Goal: Transaction & Acquisition: Purchase product/service

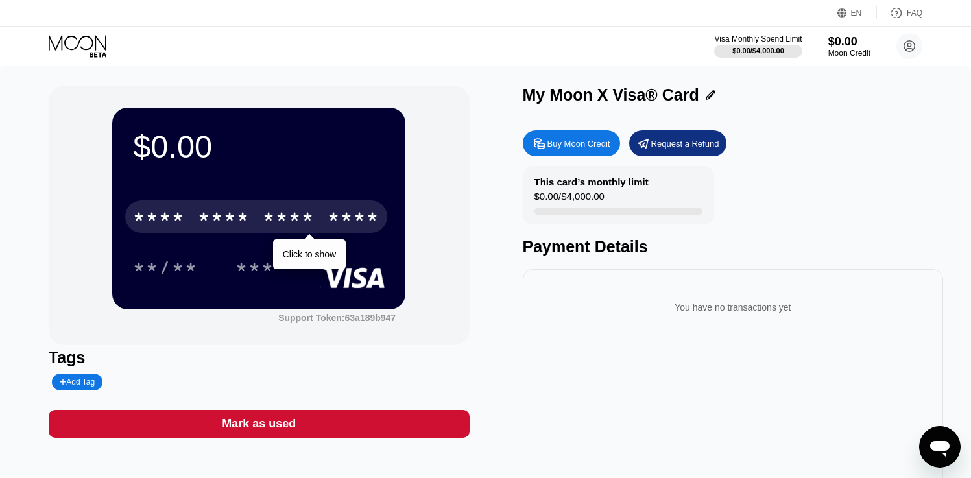
click at [457, 79] on div "$0.00 * * * * * * * * * * * * **** Click to show **/** *** Support Token: 63a18…" at bounding box center [485, 297] width 971 height 463
click at [550, 143] on div "Buy Moon Credit" at bounding box center [579, 143] width 63 height 11
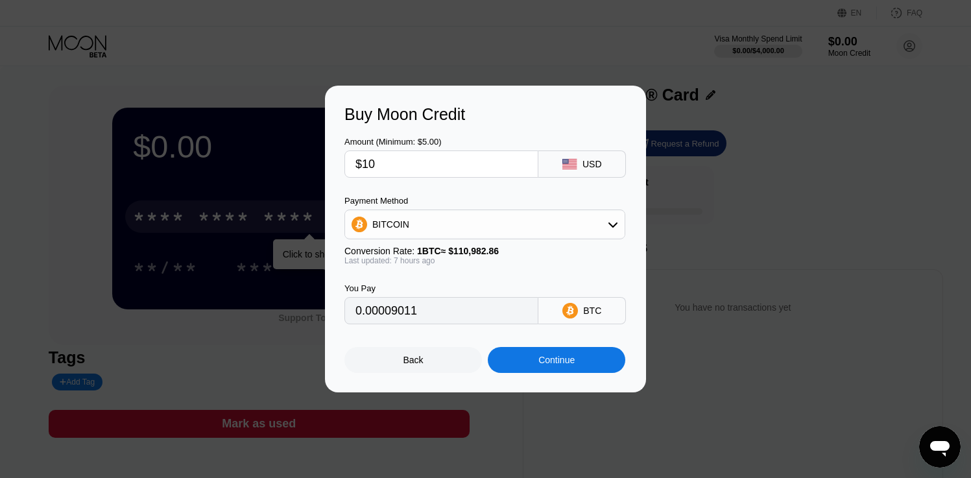
click at [415, 158] on input "$10" at bounding box center [442, 164] width 172 height 26
type input "0.00009043"
click at [435, 219] on div "BITCOIN" at bounding box center [485, 225] width 280 height 26
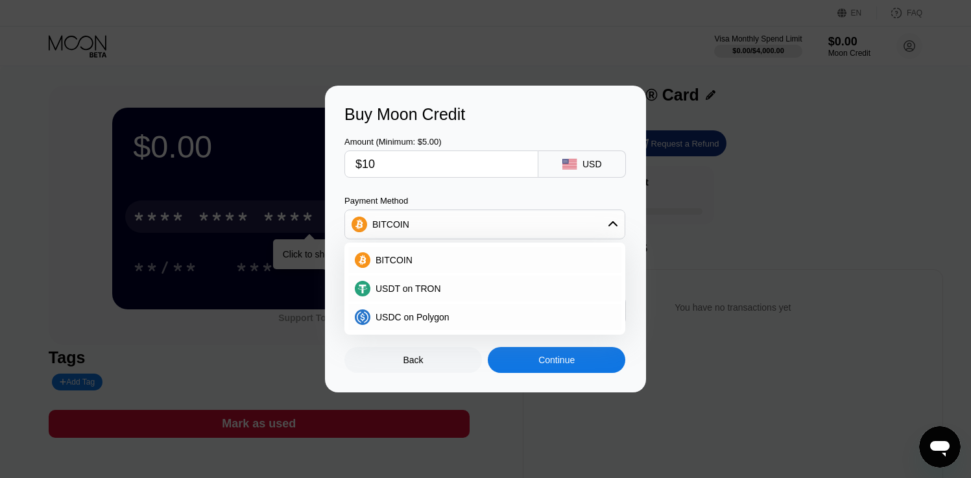
click at [427, 230] on div "BITCOIN" at bounding box center [485, 225] width 280 height 26
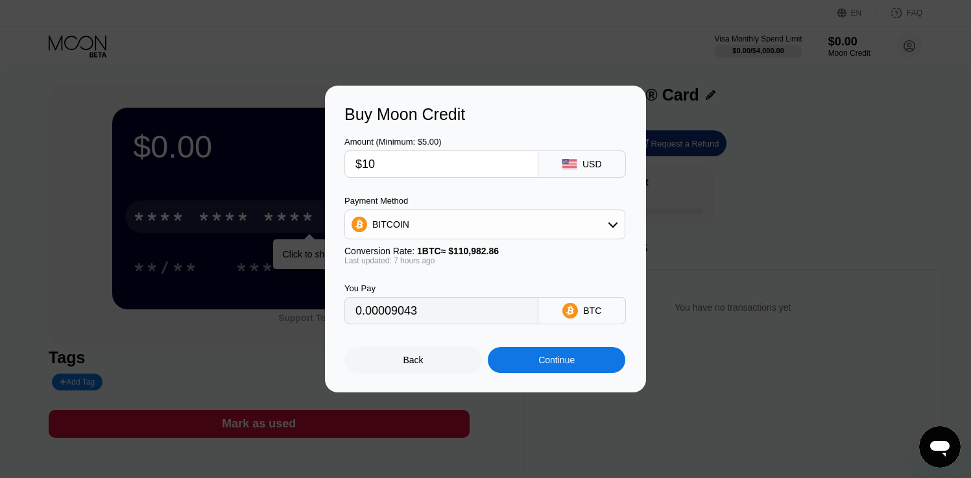
click at [375, 166] on input "$10" at bounding box center [442, 164] width 172 height 26
type input "$1"
type input "0.00000905"
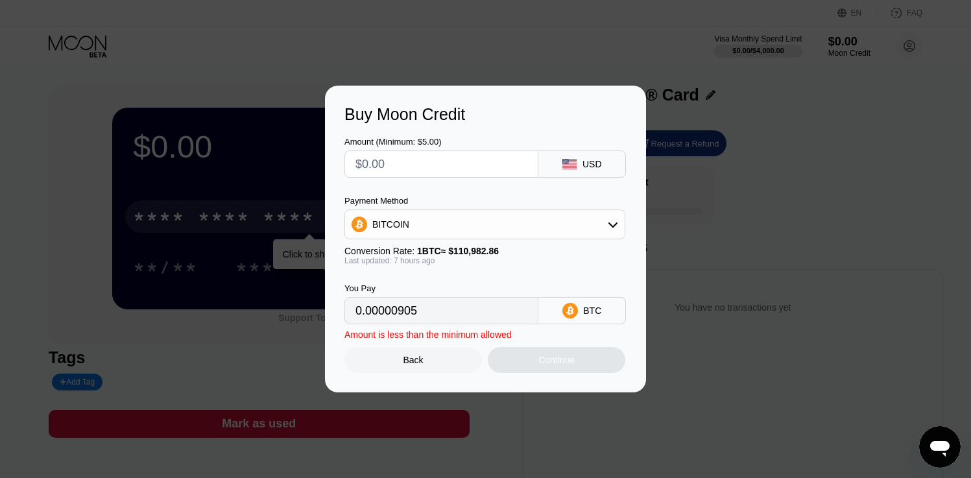
type input "0"
type input "$2"
type input "0.00001809"
type input "$25"
type input "0.00022607"
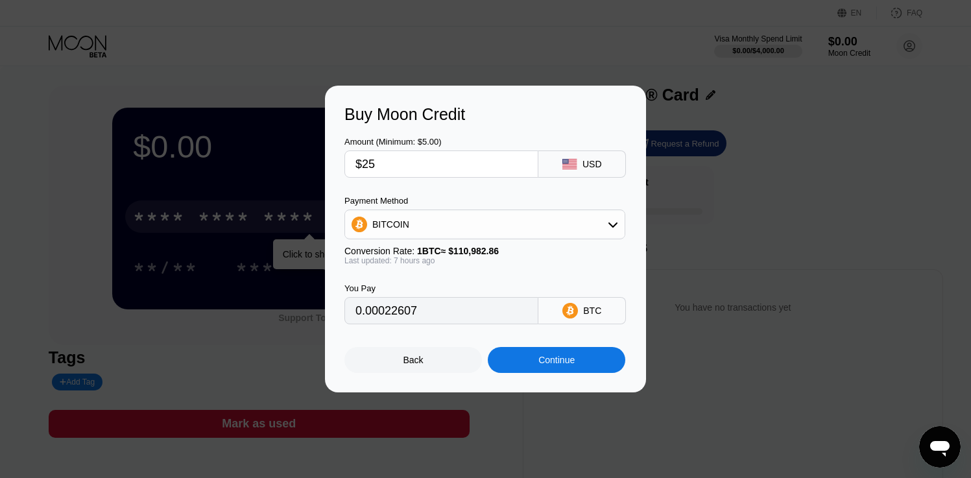
type input "$25"
click at [540, 365] on div "Continue" at bounding box center [557, 360] width 36 height 10
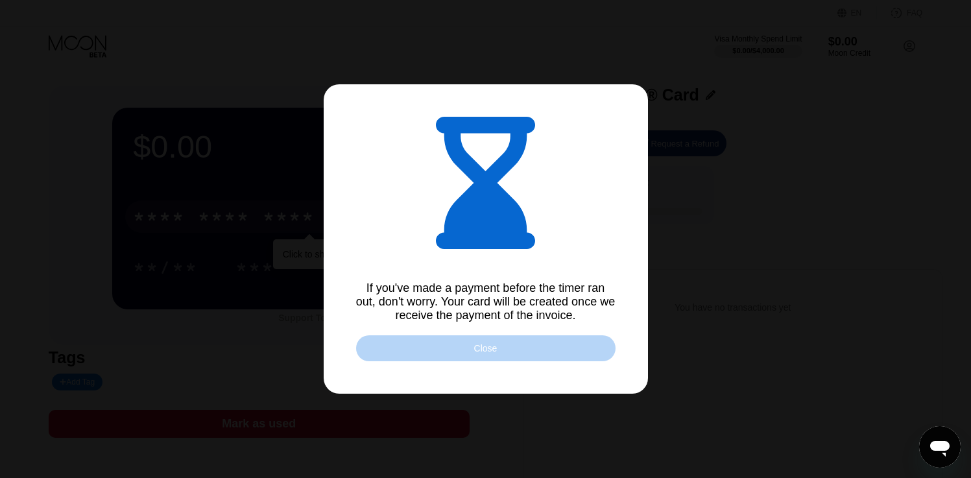
click at [494, 348] on div "Close" at bounding box center [485, 348] width 23 height 10
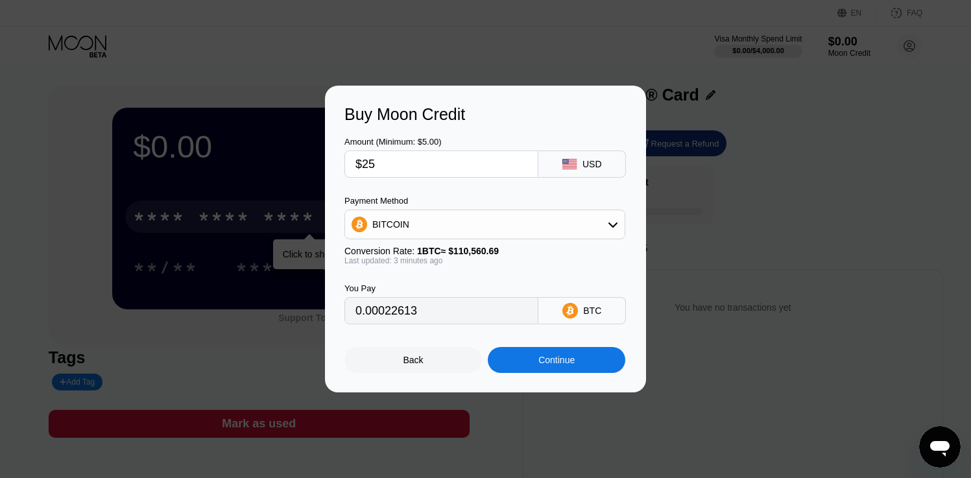
type input "0.00022610"
click at [409, 367] on div "Back" at bounding box center [414, 360] width 138 height 26
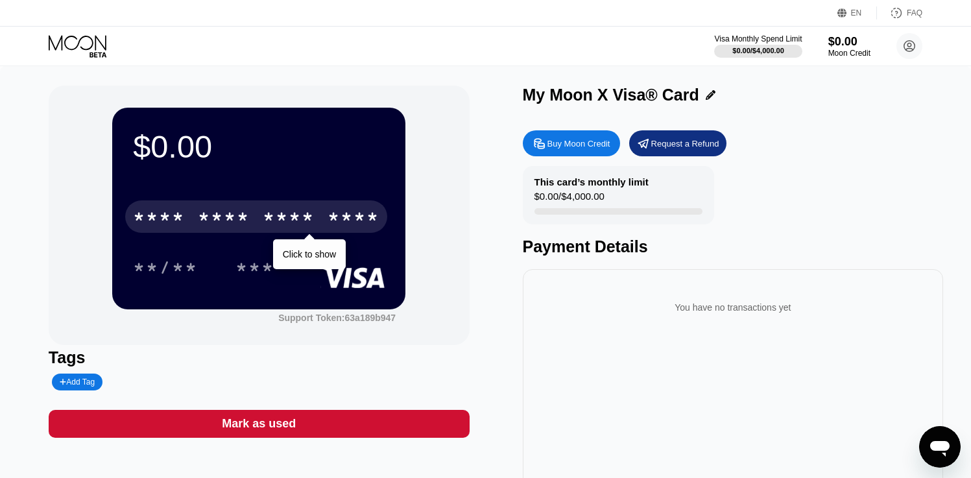
click at [583, 142] on div "Buy Moon Credit" at bounding box center [579, 143] width 63 height 11
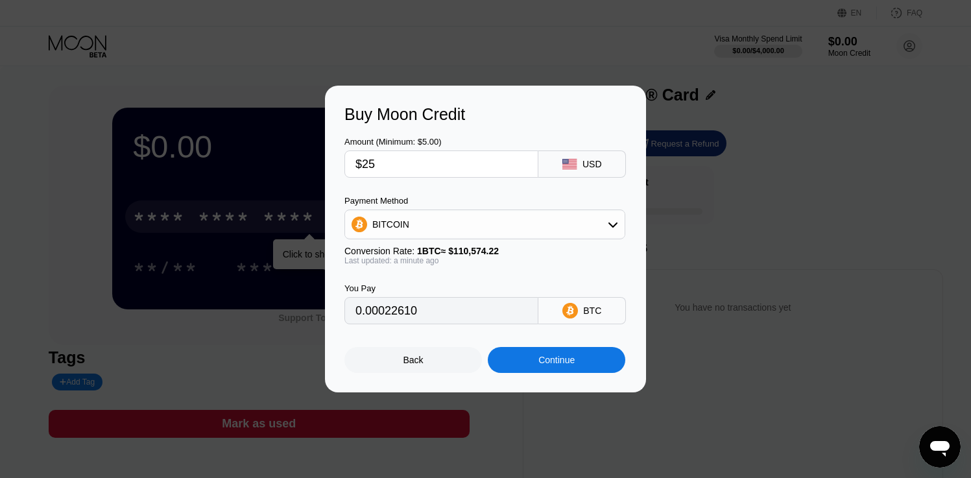
click at [572, 234] on div "BITCOIN" at bounding box center [485, 225] width 280 height 26
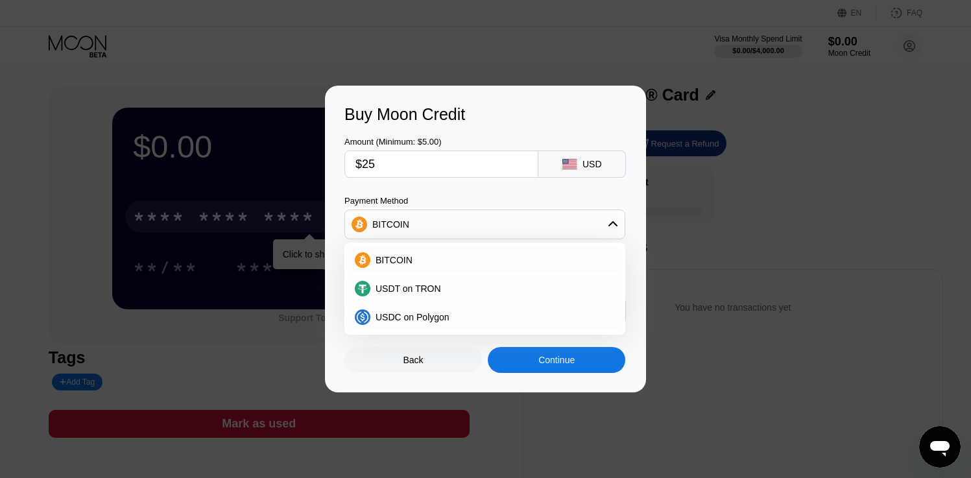
click at [553, 108] on div "Buy Moon Credit" at bounding box center [486, 114] width 282 height 19
click at [434, 255] on div "BITCOIN" at bounding box center [493, 260] width 245 height 10
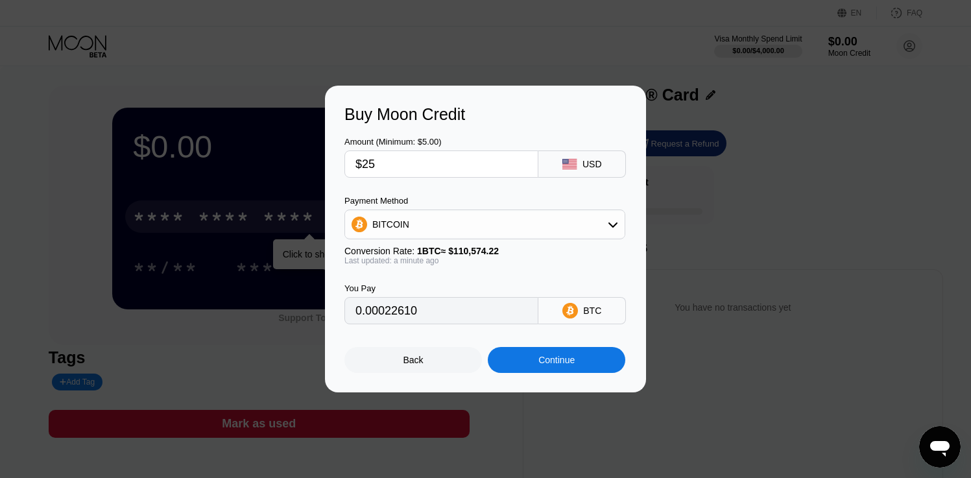
click at [546, 362] on div "Continue" at bounding box center [557, 360] width 36 height 10
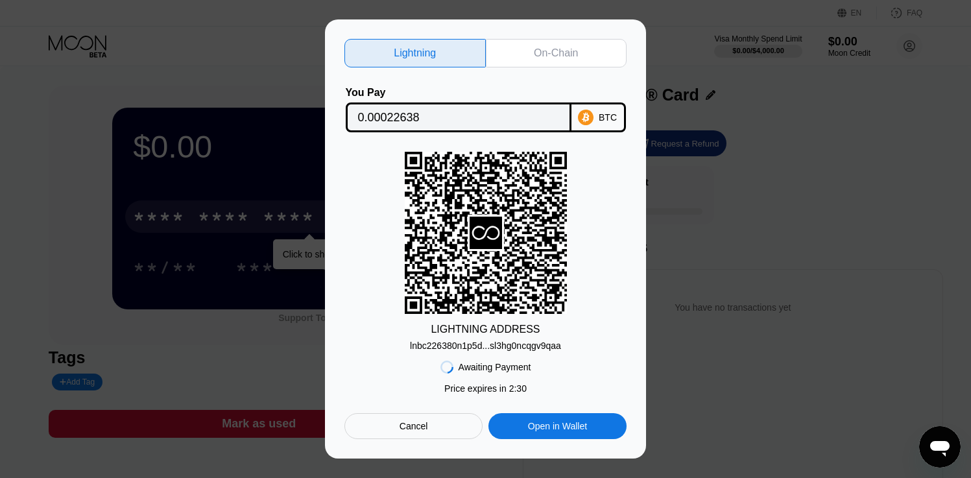
click at [524, 347] on div "lnbc226380n1p5d...sl3hg0ncqgv9qaa" at bounding box center [485, 346] width 151 height 10
click at [551, 423] on div "Open in Wallet" at bounding box center [557, 426] width 59 height 12
click at [427, 435] on div "Cancel" at bounding box center [414, 426] width 138 height 26
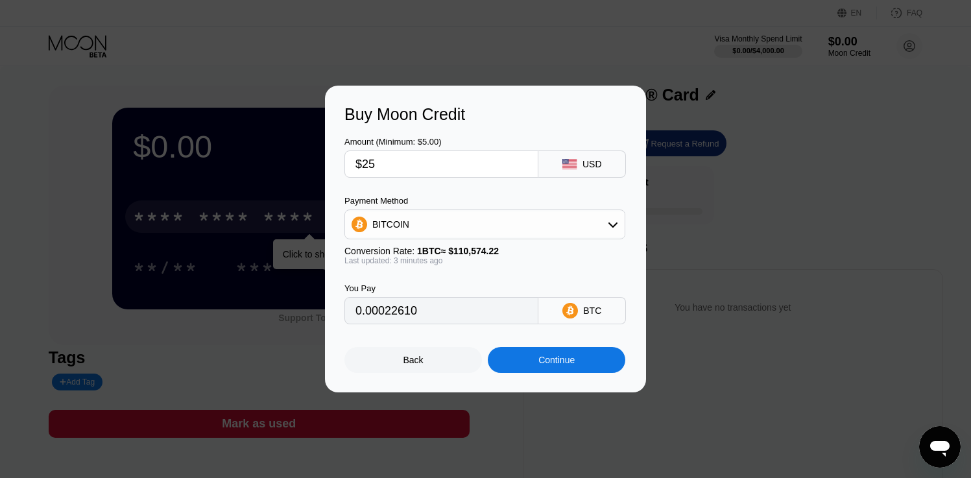
click at [481, 231] on div "BITCOIN" at bounding box center [485, 225] width 280 height 26
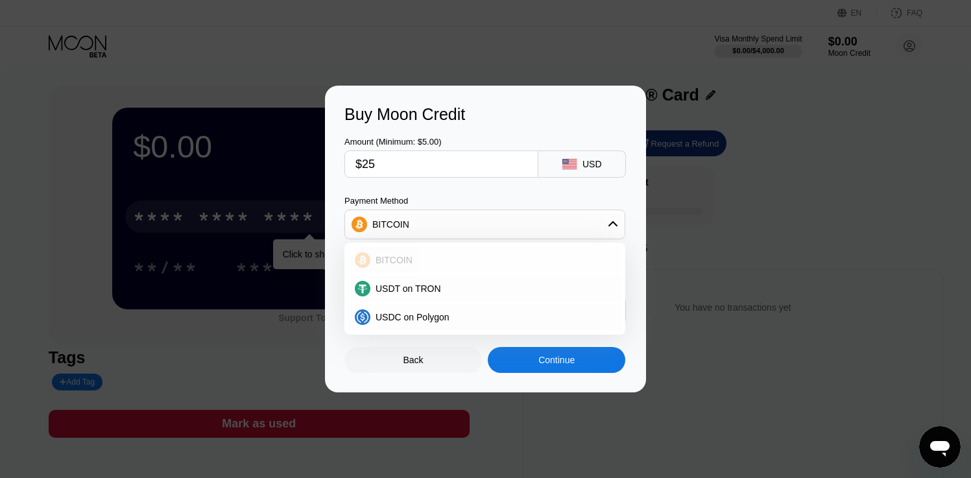
click at [454, 260] on div "BITCOIN" at bounding box center [493, 260] width 245 height 10
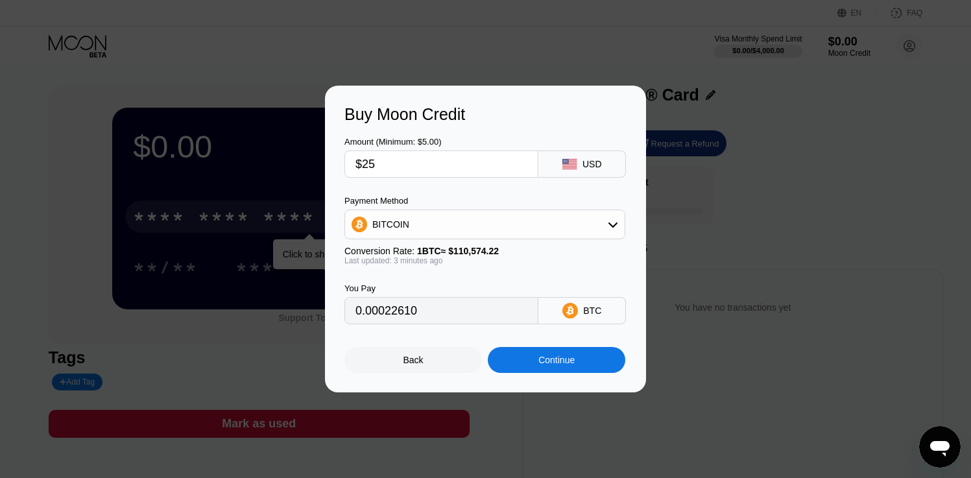
click at [570, 371] on div "Continue" at bounding box center [557, 360] width 138 height 26
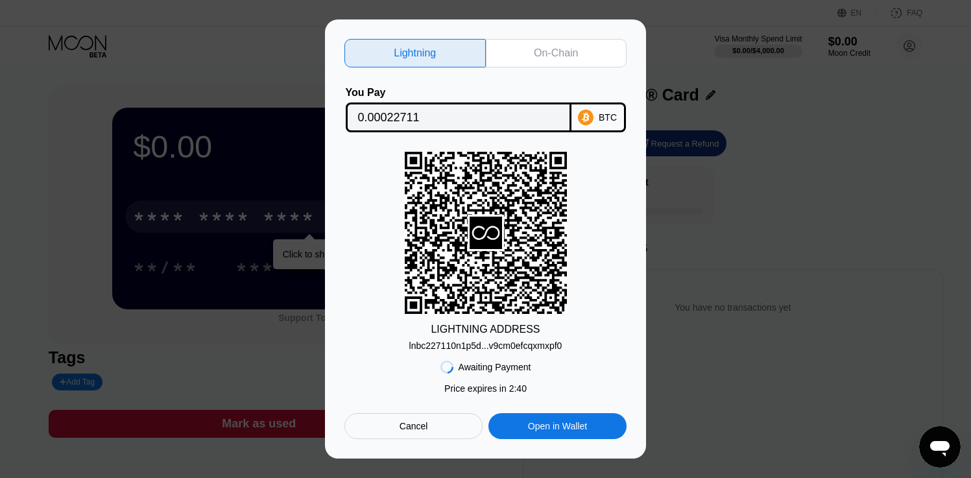
click at [541, 348] on div "lnbc227110n1p5d...v9cm0efcqxmxpf0" at bounding box center [485, 346] width 153 height 10
click at [570, 52] on div "On-Chain" at bounding box center [556, 53] width 44 height 13
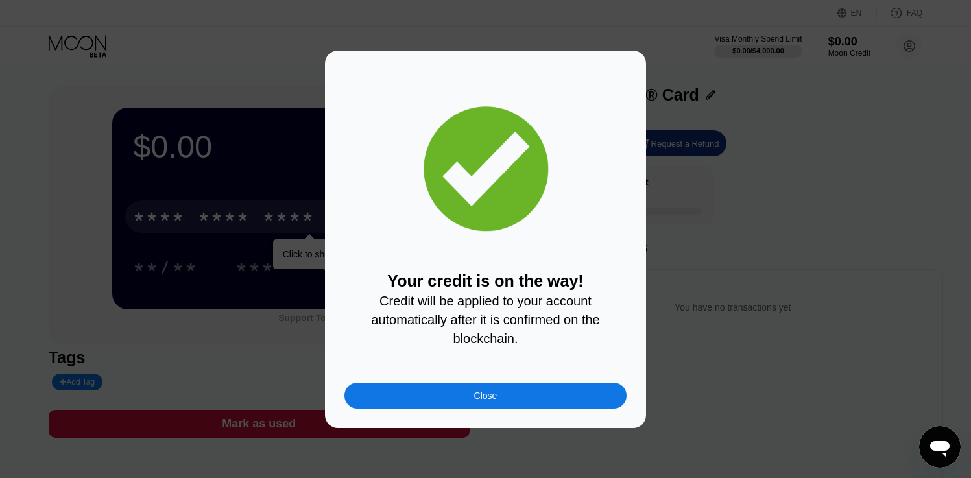
click at [496, 393] on div "Close" at bounding box center [485, 396] width 23 height 10
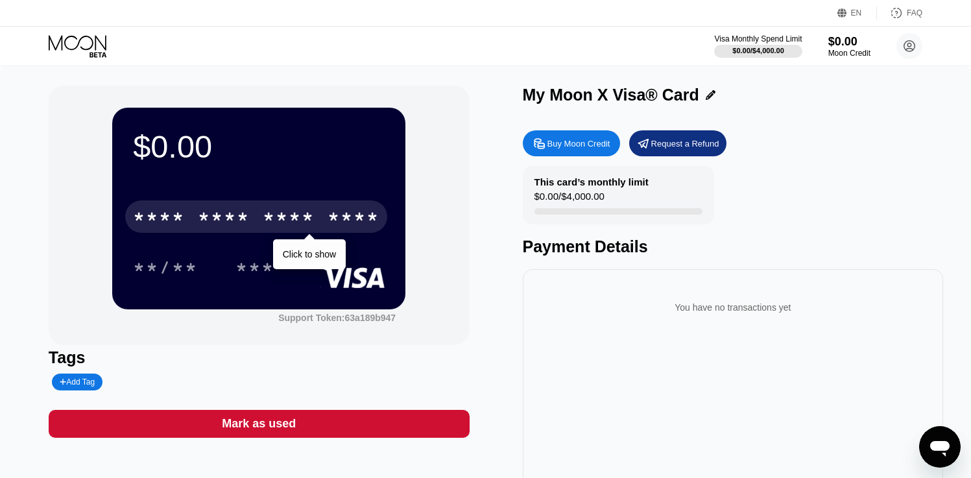
click at [808, 183] on div "This card’s monthly limit $0.00 / $4,000.00 Payment Details" at bounding box center [733, 211] width 421 height 90
click at [916, 46] on circle at bounding box center [910, 46] width 26 height 26
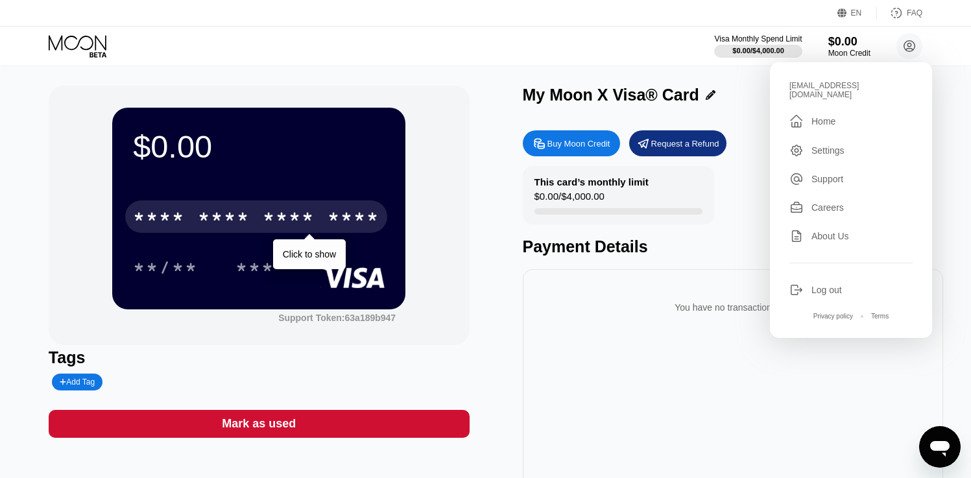
click at [749, 106] on div "My Moon X Visa® Card" at bounding box center [733, 98] width 421 height 25
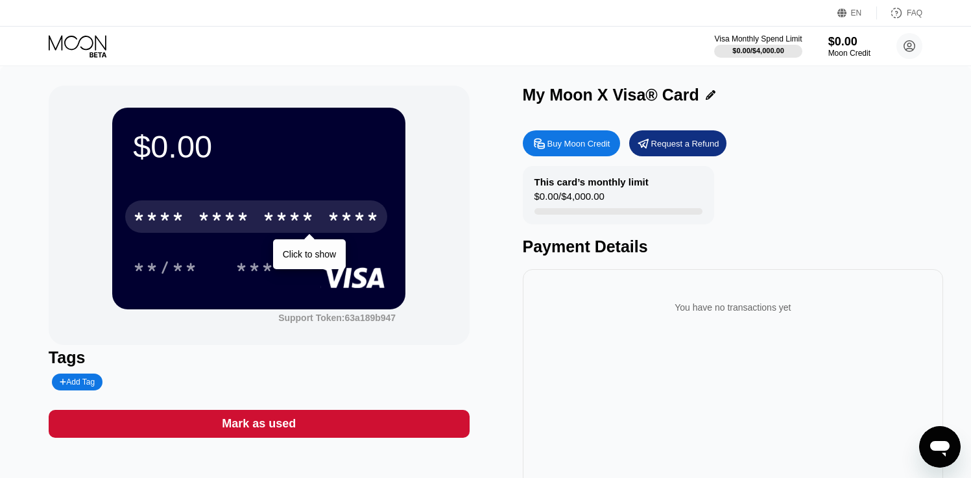
click at [642, 84] on div "$0.00 * * * * * * * * * * * * **** Click to show **/** *** Support Token: 63a18…" at bounding box center [485, 297] width 971 height 463
click at [310, 212] on div "* * * *" at bounding box center [289, 218] width 52 height 21
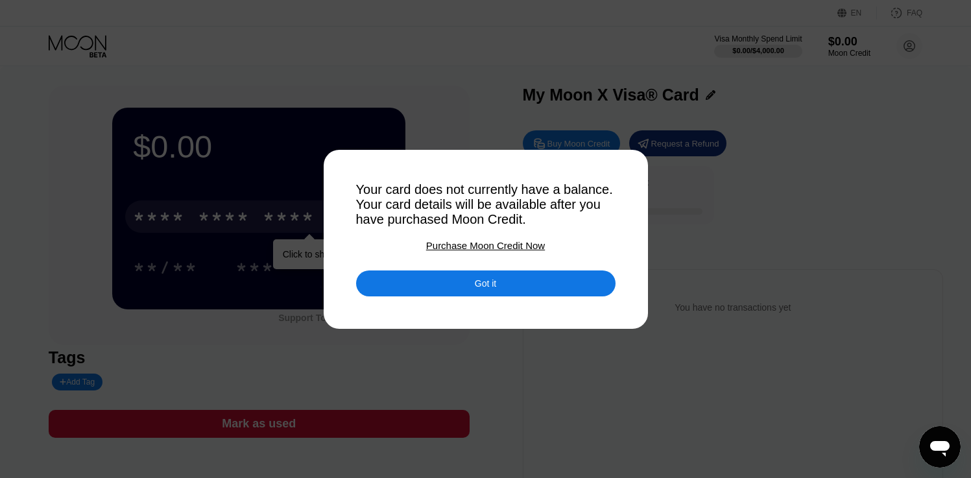
click at [511, 286] on div "Got it" at bounding box center [486, 284] width 260 height 26
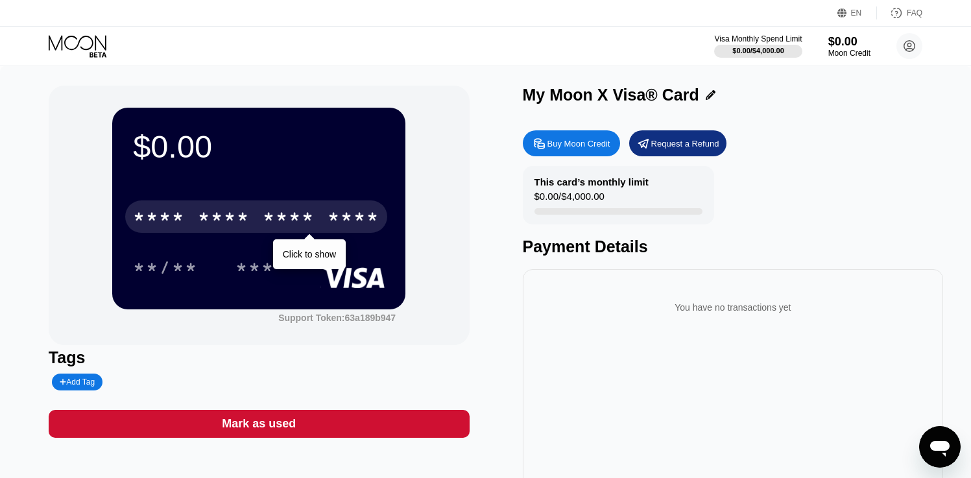
click at [845, 116] on div "My Moon X Visa® Card Buy Moon Credit Request a Refund This card’s monthly limit…" at bounding box center [733, 291] width 421 height 411
click at [838, 119] on div "My Moon X Visa® Card Buy Moon Credit Request a Refund This card’s monthly limit…" at bounding box center [733, 291] width 421 height 411
click at [907, 47] on circle at bounding box center [910, 46] width 26 height 26
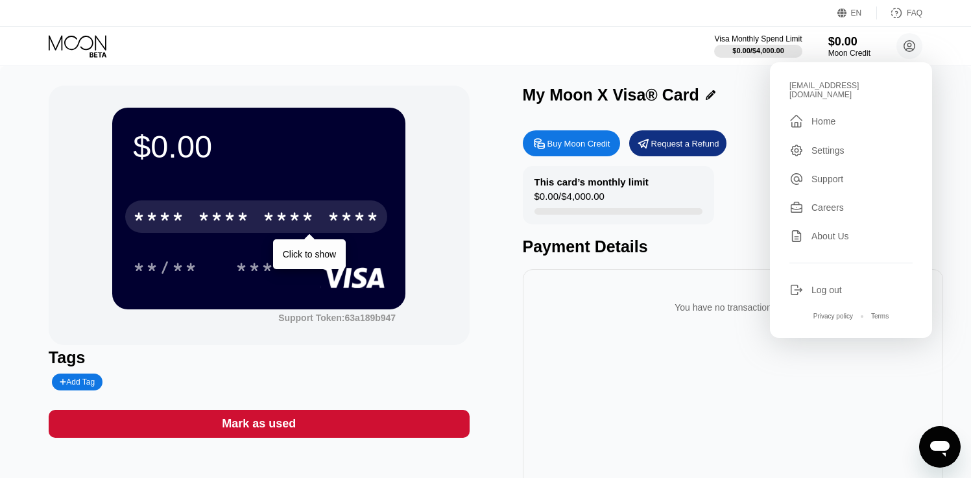
click at [813, 116] on div "Home" at bounding box center [824, 121] width 24 height 10
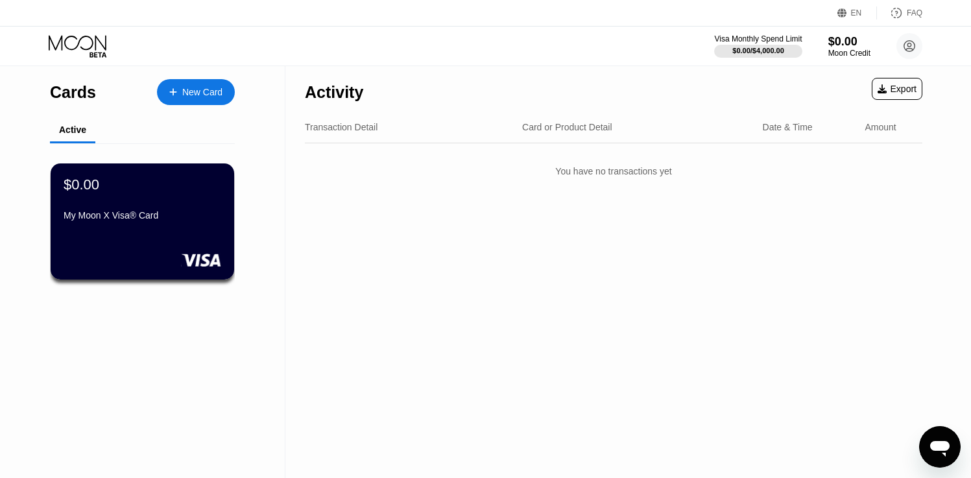
click at [355, 121] on div "Transaction Detail Card or Product Detail Date & Time Amount" at bounding box center [614, 128] width 618 height 32
click at [120, 215] on div "My Moon X Visa® Card" at bounding box center [142, 215] width 159 height 10
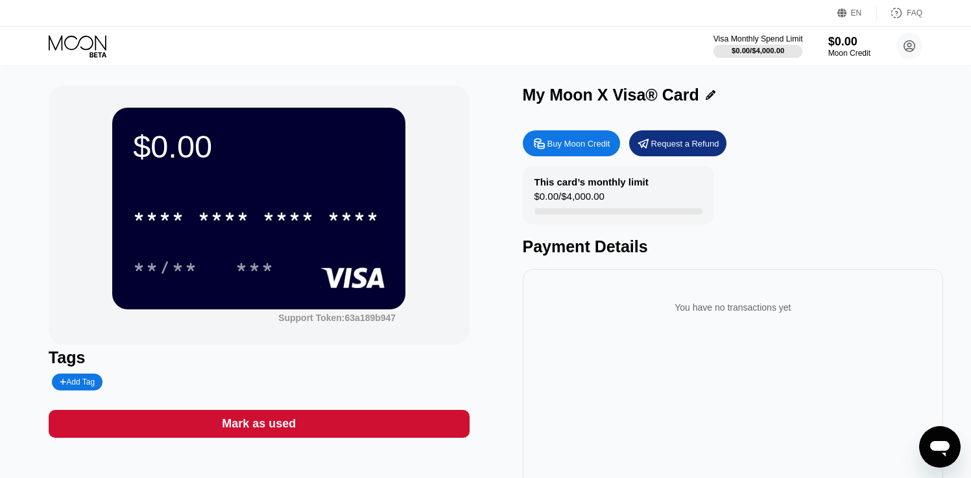
click at [746, 56] on div at bounding box center [759, 51] width 90 height 13
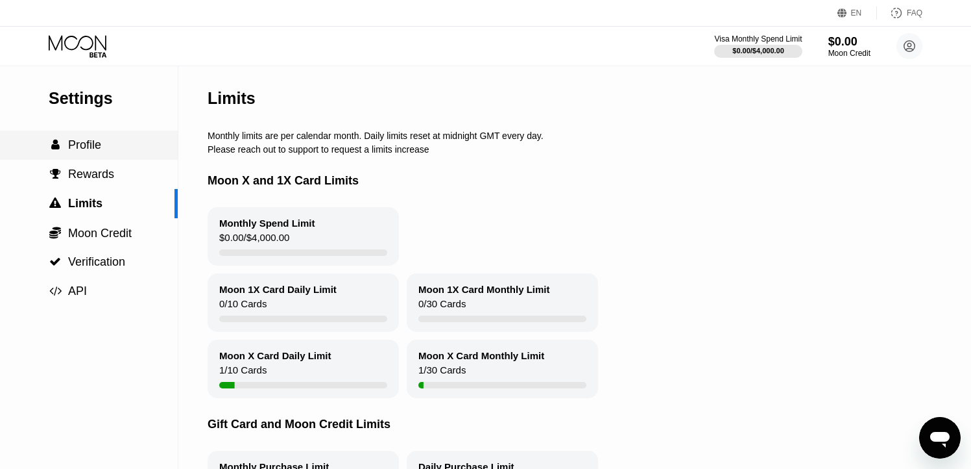
click at [80, 154] on div " Profile" at bounding box center [89, 144] width 178 height 29
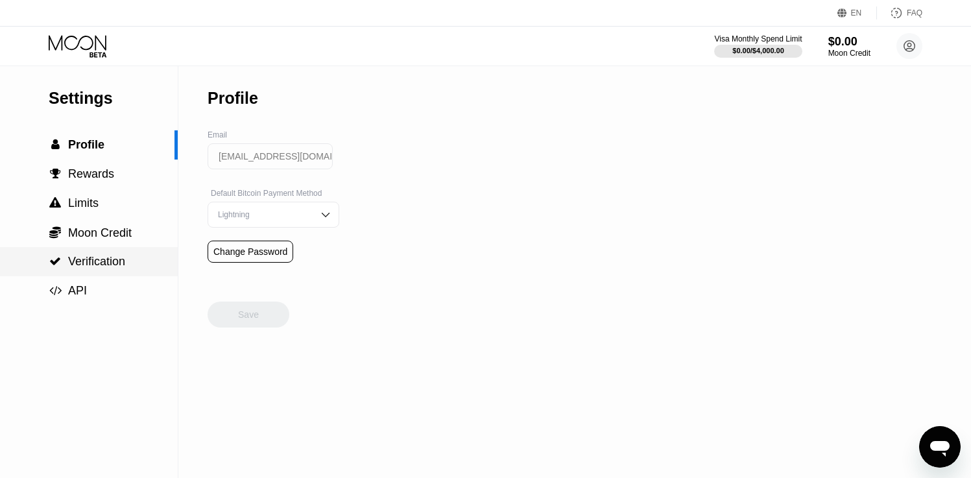
click at [96, 271] on div " Verification" at bounding box center [89, 261] width 178 height 29
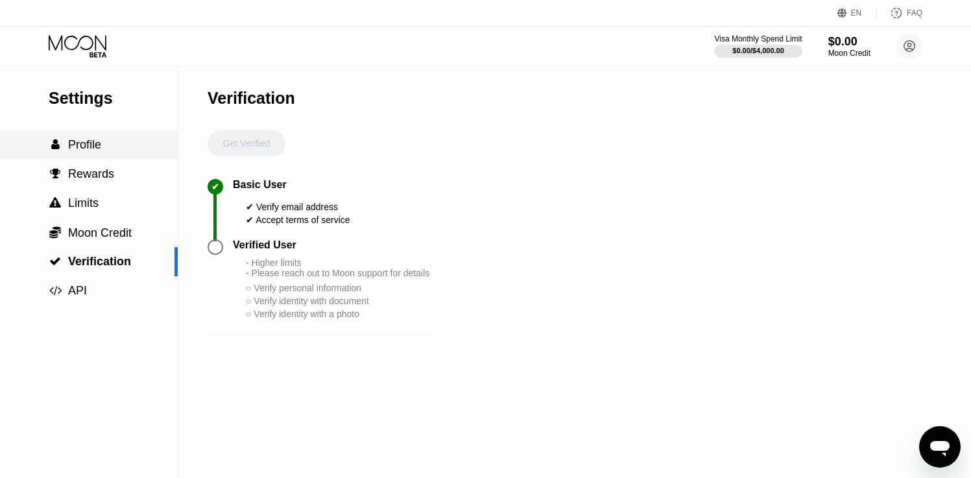
click at [84, 142] on span "Profile" at bounding box center [84, 144] width 33 height 13
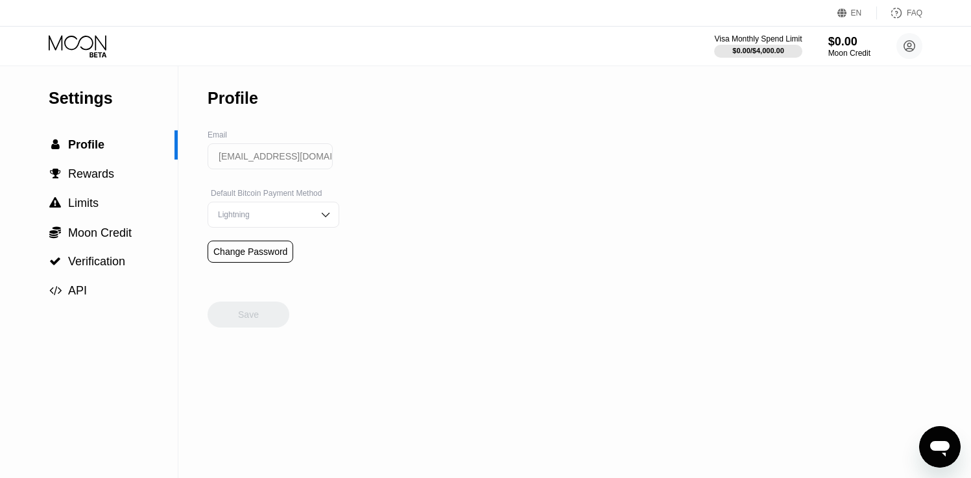
click at [258, 208] on div "Lightning" at bounding box center [274, 215] width 132 height 26
click at [306, 217] on div "Lightning" at bounding box center [274, 215] width 132 height 26
click at [263, 262] on div "On-Chain" at bounding box center [273, 267] width 130 height 26
click at [80, 136] on div " Profile" at bounding box center [89, 144] width 178 height 29
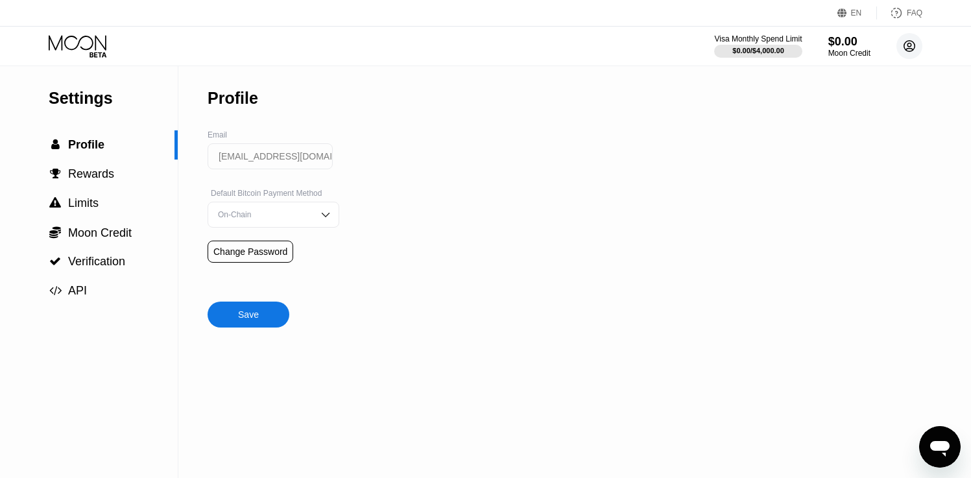
click at [907, 38] on circle at bounding box center [910, 46] width 26 height 26
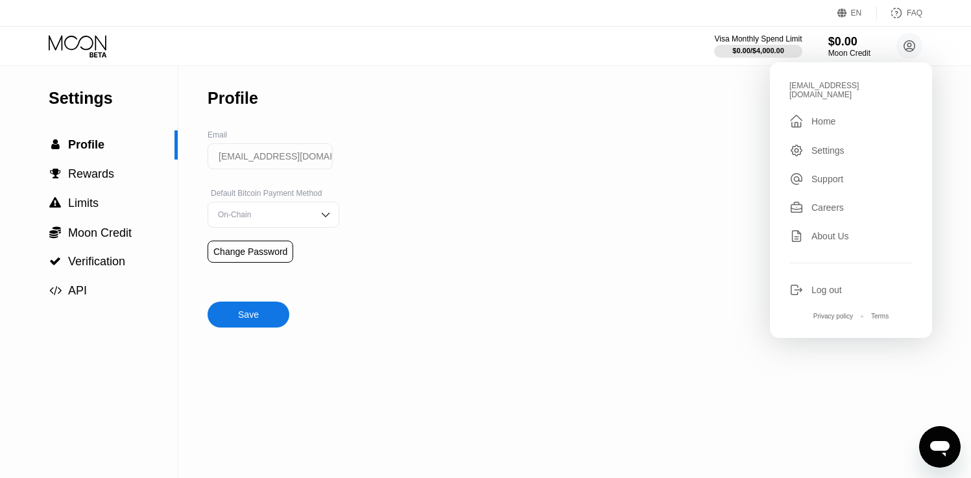
click at [833, 116] on div "Home" at bounding box center [824, 121] width 24 height 10
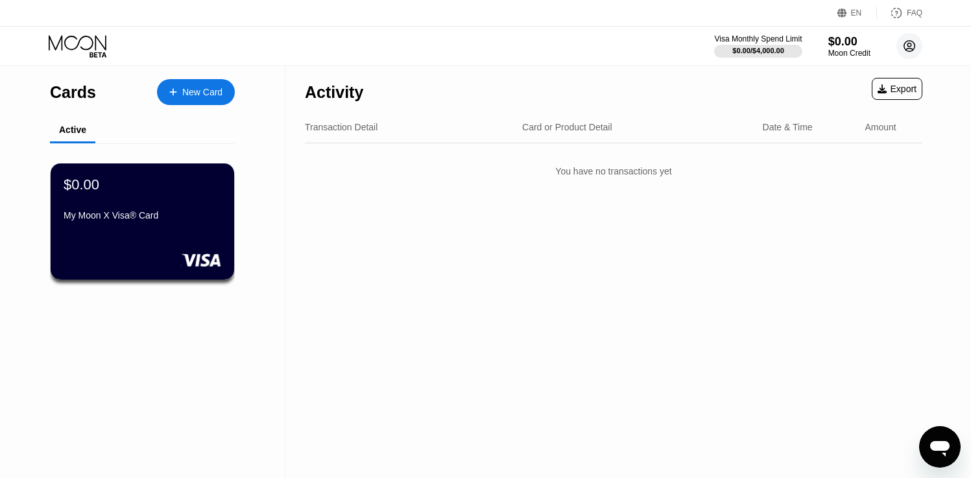
click at [907, 49] on icon at bounding box center [910, 46] width 7 height 7
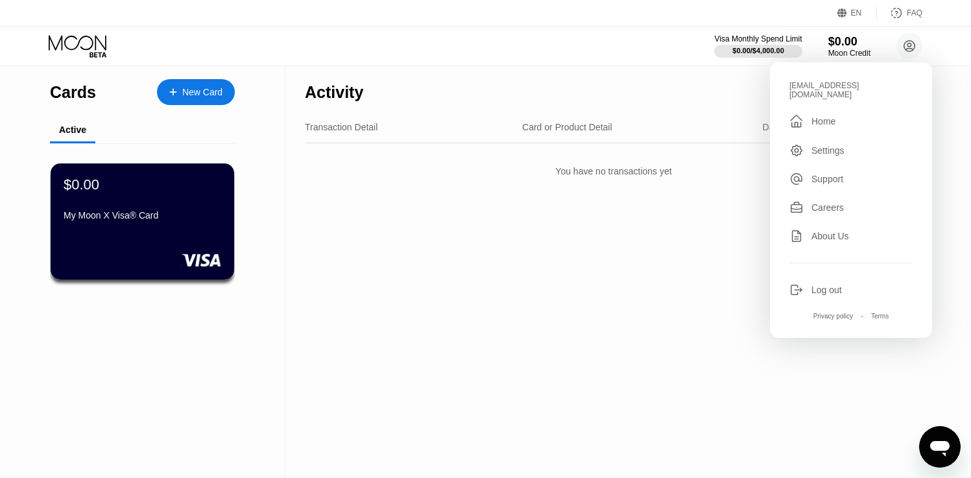
click at [658, 334] on div "Activity Export Transaction Detail Card or Product Detail Date & Time Amount Yo…" at bounding box center [614, 272] width 657 height 412
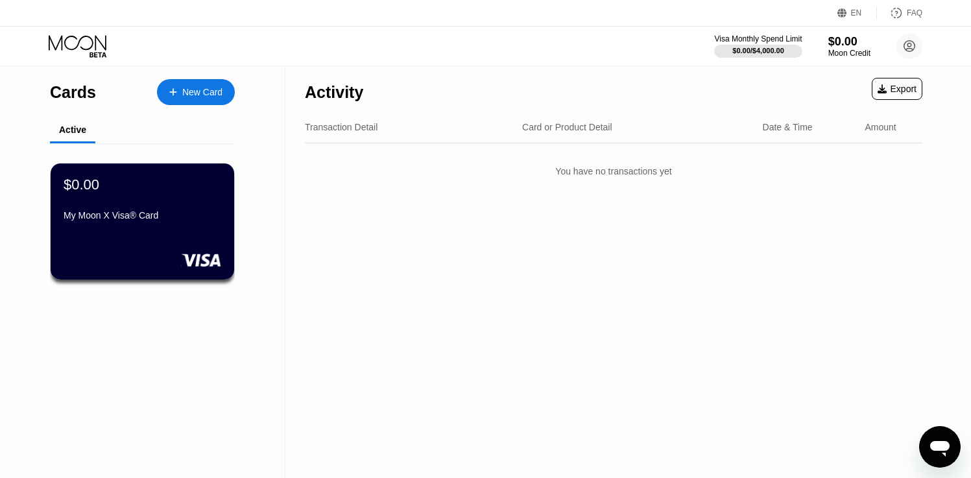
click at [934, 443] on icon "Messaging-Fenster öffnen" at bounding box center [940, 449] width 19 height 16
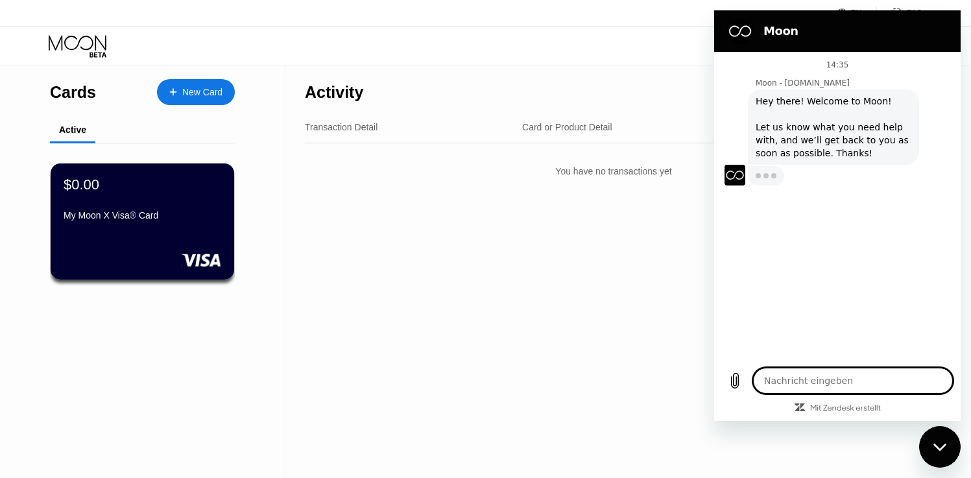
click at [805, 376] on textarea at bounding box center [853, 381] width 200 height 26
type textarea "x"
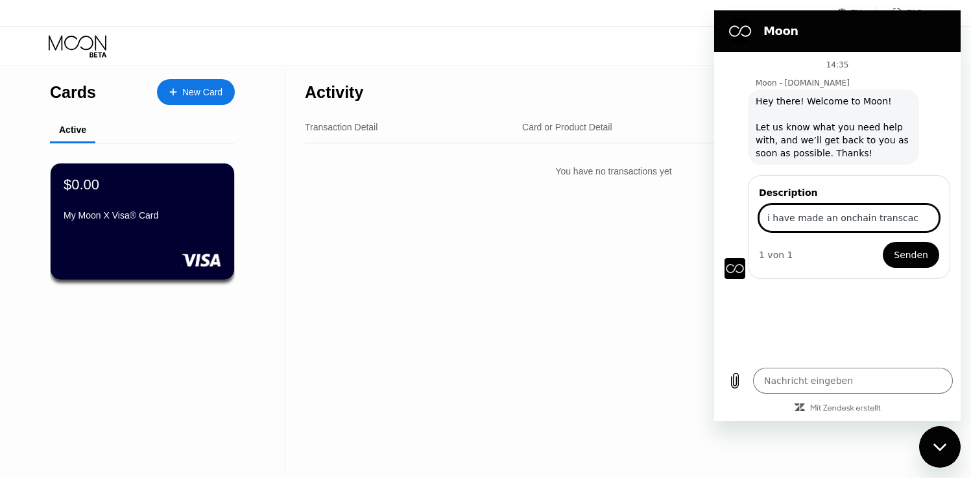
type input "i have made an onchain transcac"
click at [603, 235] on div "Activity Export Transaction Detail Card or Product Detail Date & Time Amount Yo…" at bounding box center [614, 272] width 657 height 412
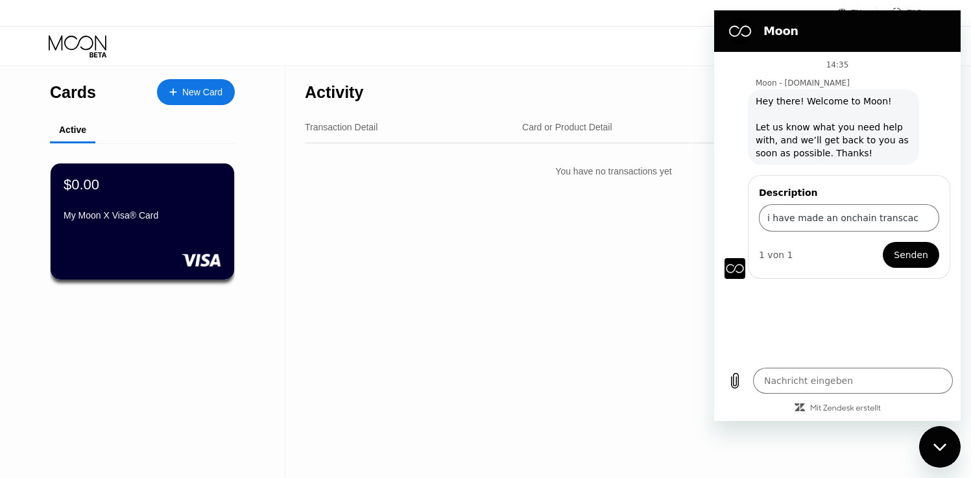
click at [561, 274] on div "Activity Export Transaction Detail Card or Product Detail Date & Time Amount Yo…" at bounding box center [614, 272] width 657 height 412
click at [939, 435] on div "Messaging-Fenster schließen" at bounding box center [940, 447] width 39 height 39
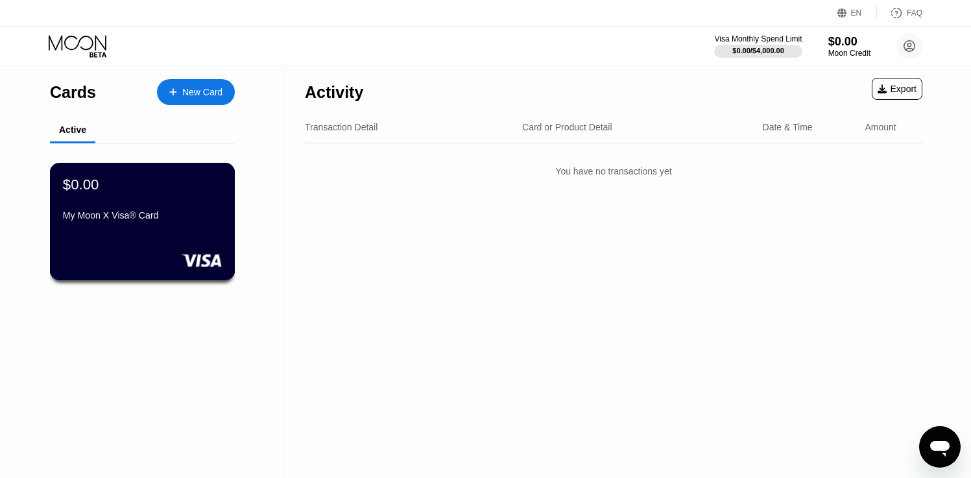
click at [167, 206] on div "$0.00 My Moon X Visa® Card" at bounding box center [142, 201] width 159 height 50
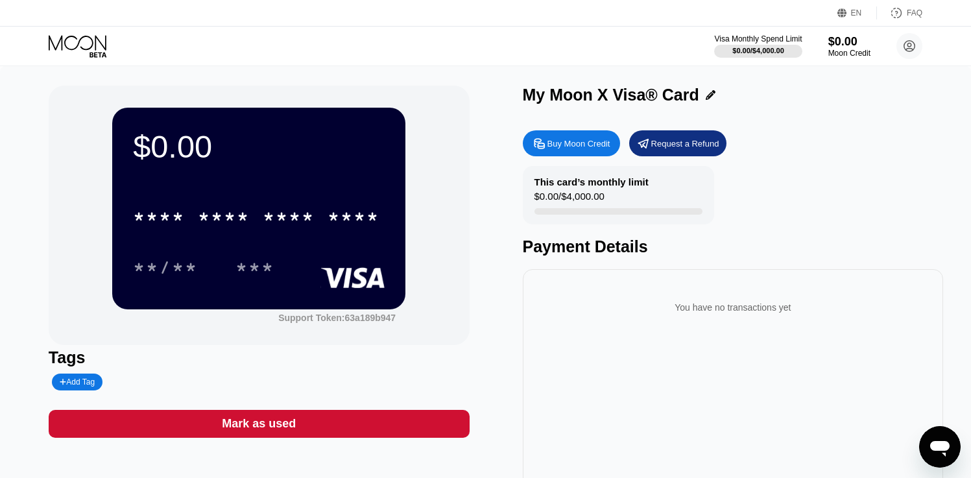
drag, startPoint x: 152, startPoint y: 153, endPoint x: 167, endPoint y: 153, distance: 14.9
click at [152, 153] on div "$0.00" at bounding box center [259, 146] width 252 height 36
click at [760, 45] on div at bounding box center [759, 51] width 90 height 13
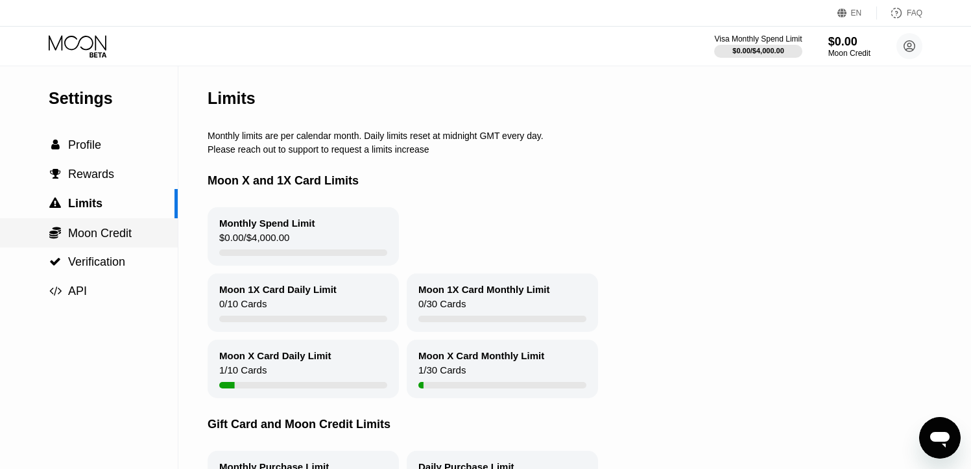
click at [84, 239] on span "Moon Credit" at bounding box center [100, 232] width 64 height 13
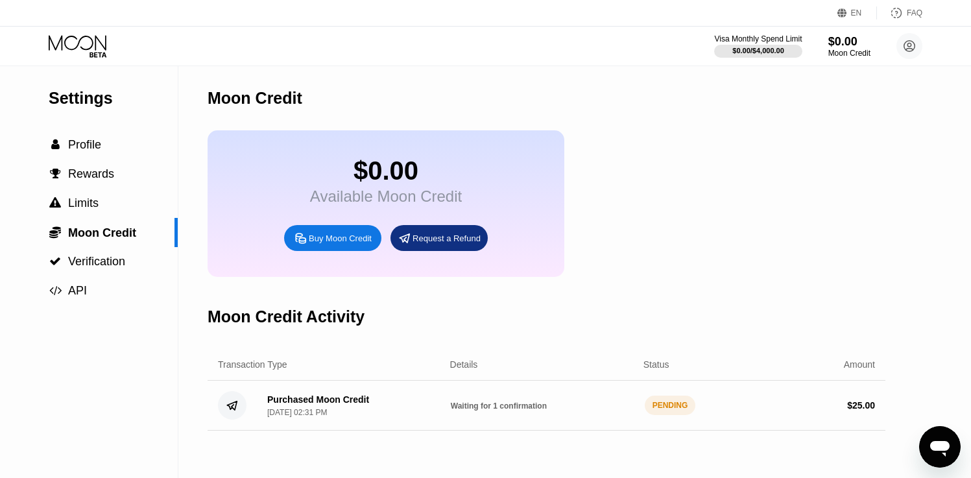
click at [676, 415] on div "PENDING" at bounding box center [670, 405] width 51 height 19
click at [512, 413] on div "Purchased Moon Credit [DATE] 02:31 PM Waiting for 1 confirmation PENDING $ 25.00" at bounding box center [547, 406] width 678 height 50
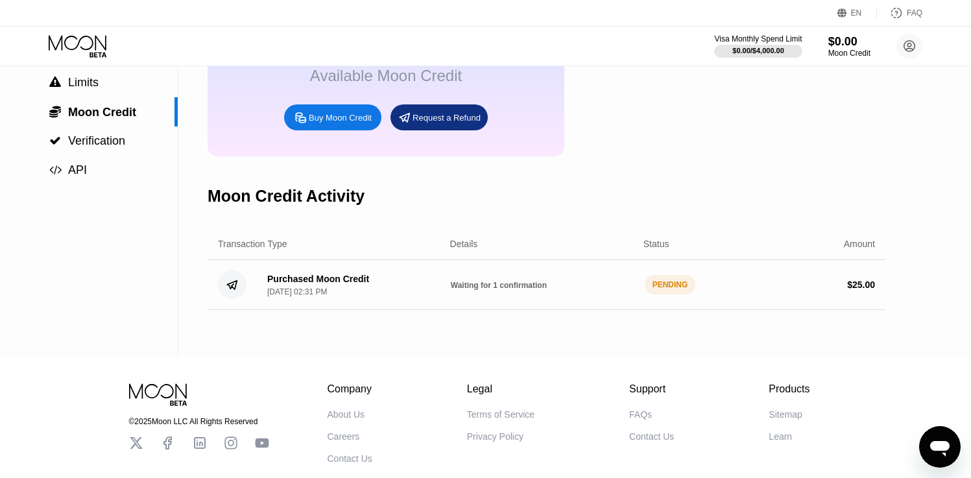
scroll to position [119, 0]
click at [748, 176] on div "Moon Credit Activity" at bounding box center [547, 197] width 678 height 64
type textarea "x"
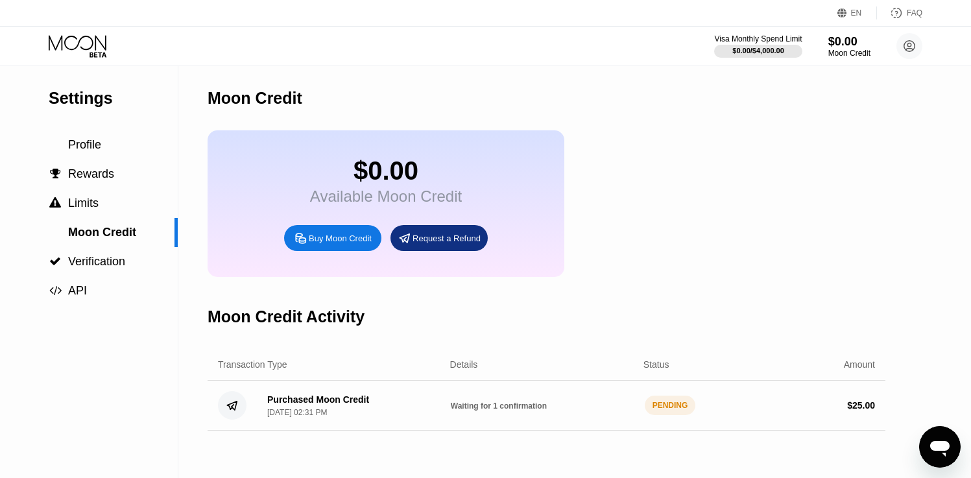
click at [79, 55] on icon at bounding box center [79, 46] width 60 height 23
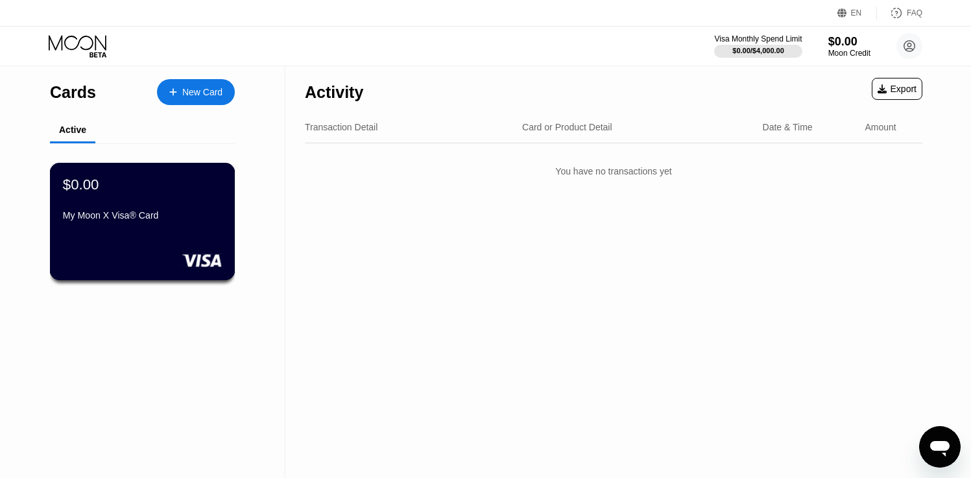
click at [146, 241] on div "$0.00 My Moon X Visa® Card" at bounding box center [143, 221] width 186 height 117
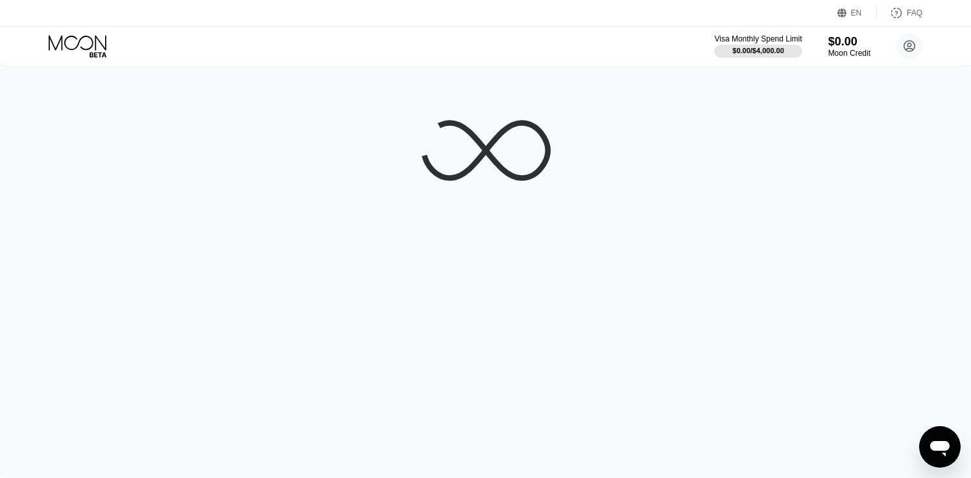
click at [945, 439] on icon "Messaging-Fenster öffnen" at bounding box center [940, 446] width 23 height 23
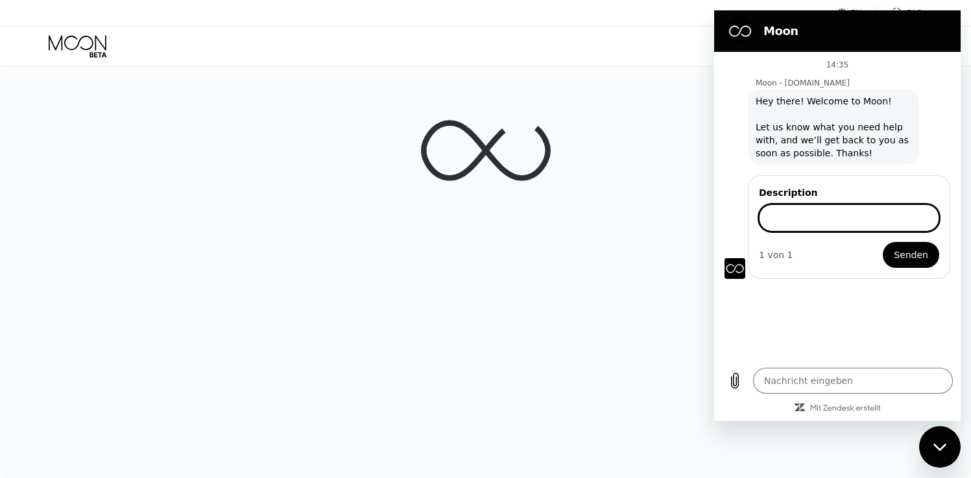
click at [794, 220] on input "Description" at bounding box center [849, 217] width 180 height 27
type input "funds still pending"
click at [883, 242] on button "Senden" at bounding box center [911, 255] width 56 height 26
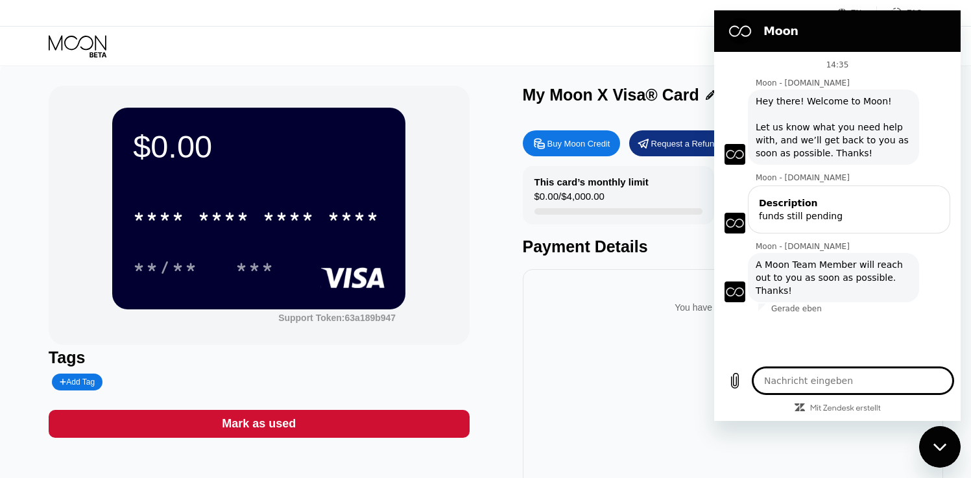
click at [806, 378] on textarea at bounding box center [853, 381] width 200 height 26
click at [474, 66] on div "EN Language Select an item Save FAQ Visa Monthly Spend Limit $0.00 / $4,000.00 …" at bounding box center [485, 33] width 971 height 66
click at [952, 449] on div "Messaging-Fenster schließen" at bounding box center [940, 447] width 39 height 39
type textarea "x"
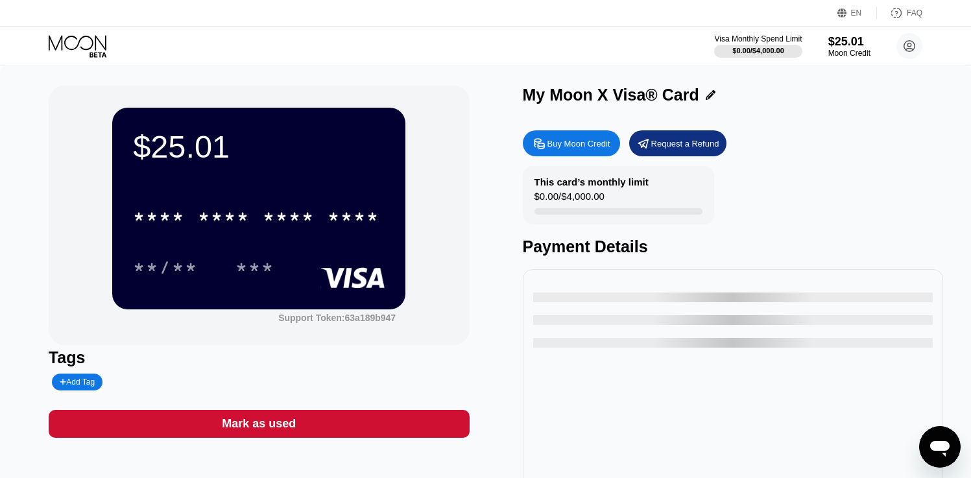
click at [620, 203] on div "This card’s monthly limit $0.00 / $4,000.00" at bounding box center [618, 195] width 191 height 58
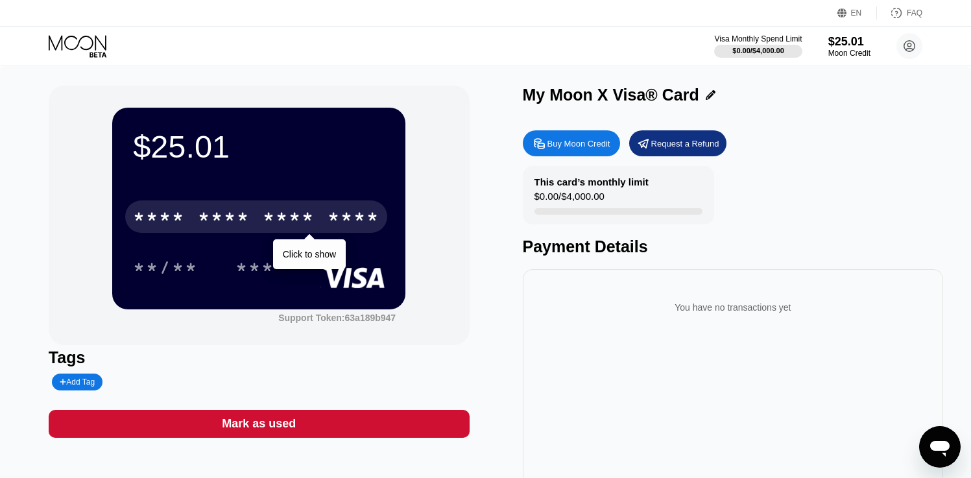
click at [254, 223] on div "* * * * * * * * * * * * ****" at bounding box center [256, 217] width 262 height 32
click at [265, 219] on div "* * * *" at bounding box center [289, 218] width 52 height 21
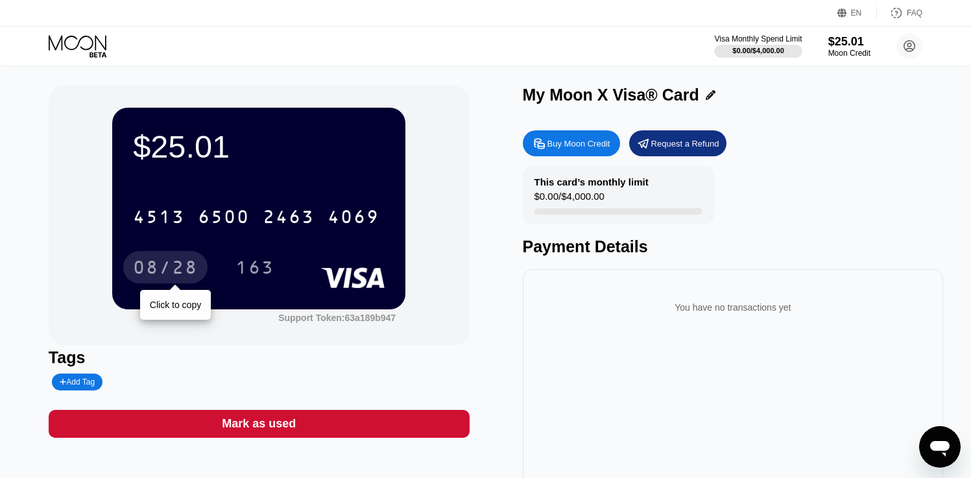
click at [161, 267] on div "08/28" at bounding box center [165, 269] width 65 height 21
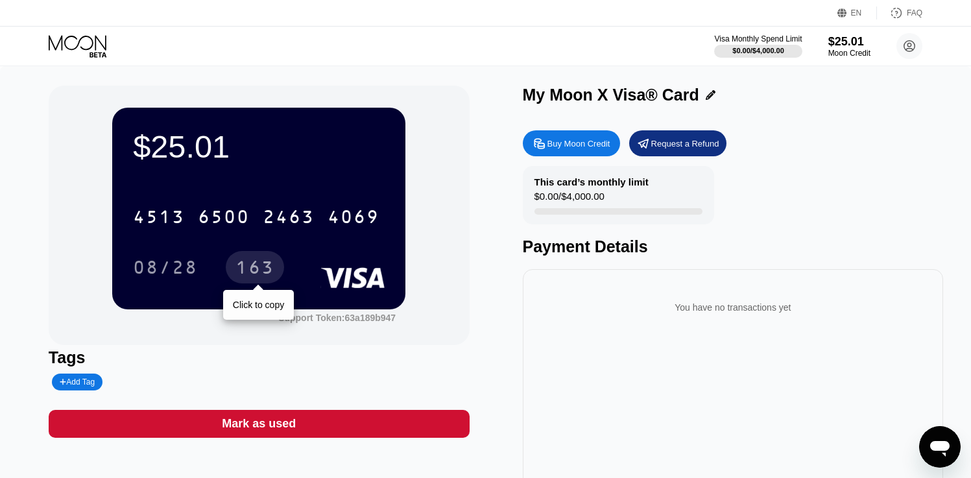
click at [260, 267] on div "163" at bounding box center [255, 269] width 39 height 21
